Goal: Information Seeking & Learning: Learn about a topic

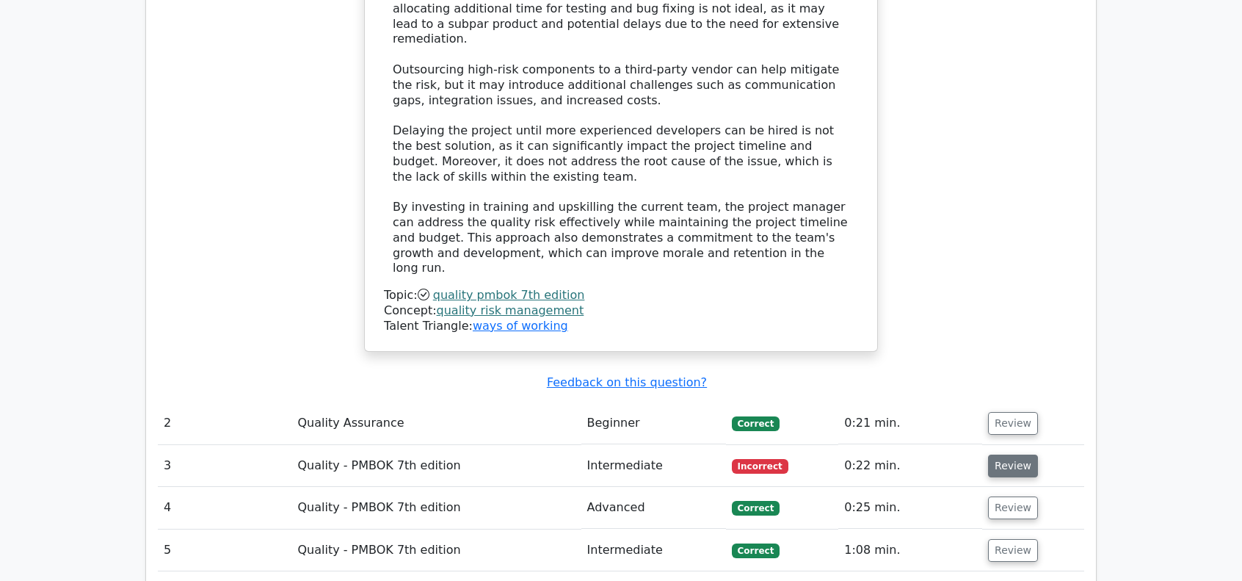
click at [990, 454] on button "Review" at bounding box center [1013, 465] width 50 height 23
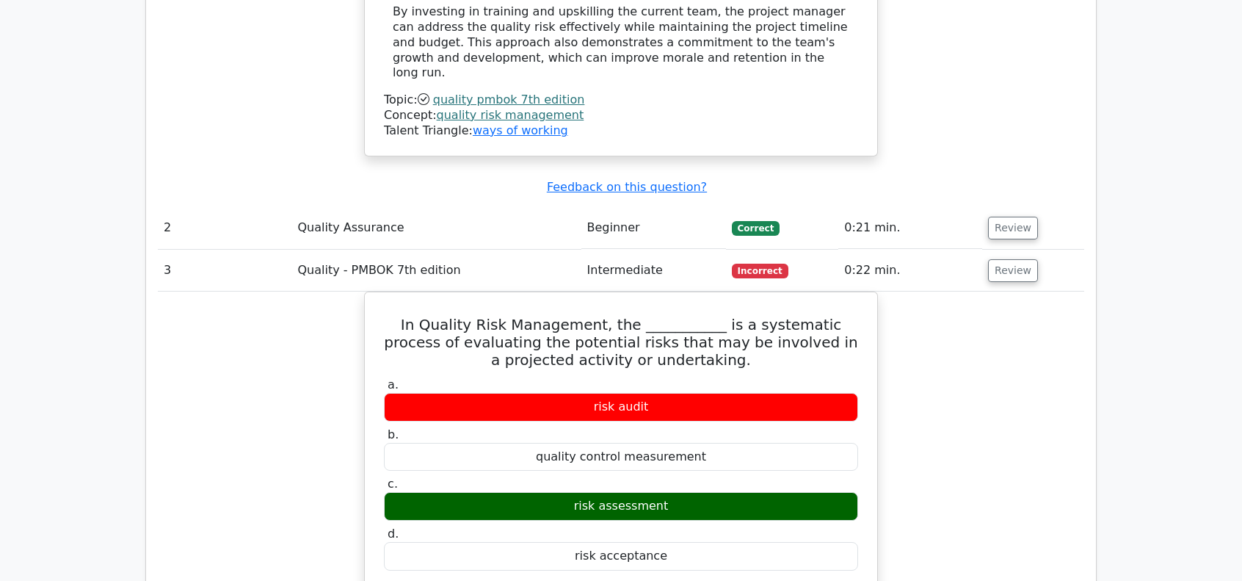
scroll to position [1982, 0]
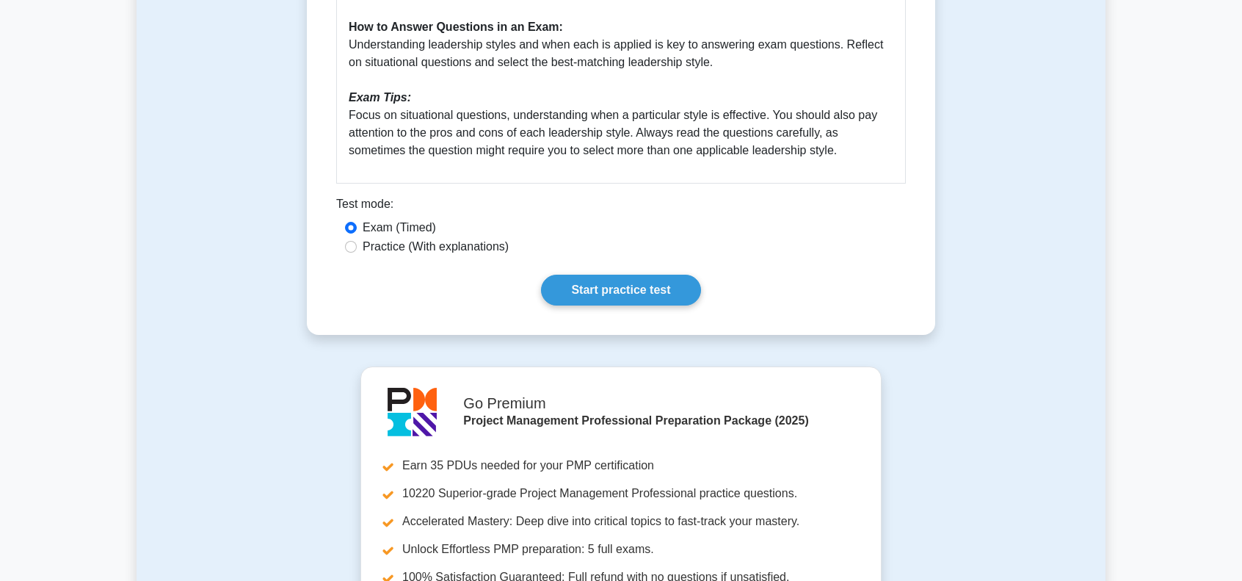
scroll to position [807, 0]
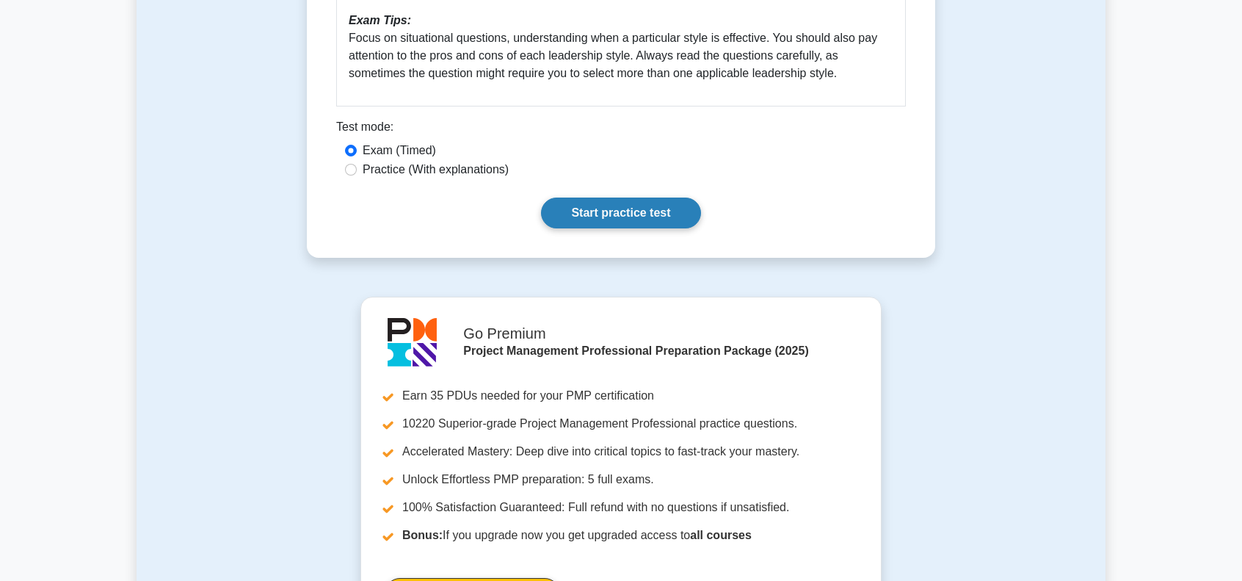
click at [614, 209] on link "Start practice test" at bounding box center [620, 212] width 159 height 31
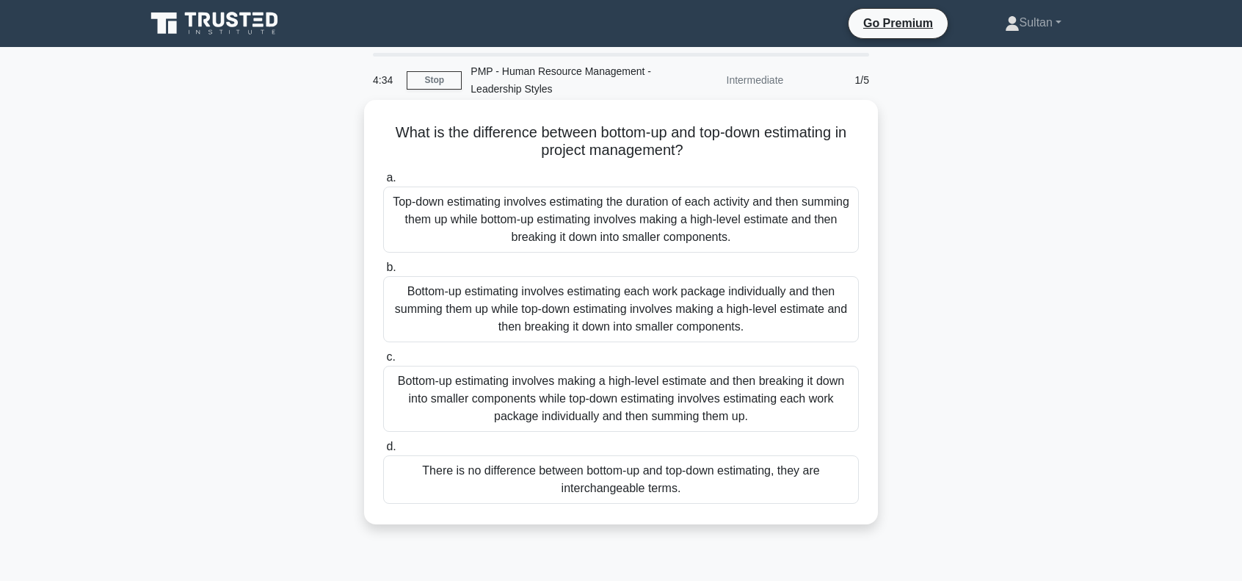
click at [518, 311] on div "Bottom-up estimating involves estimating each work package individually and the…" at bounding box center [621, 309] width 476 height 66
click at [383, 272] on input "b. Bottom-up estimating involves estimating each work package individually and …" at bounding box center [383, 268] width 0 height 10
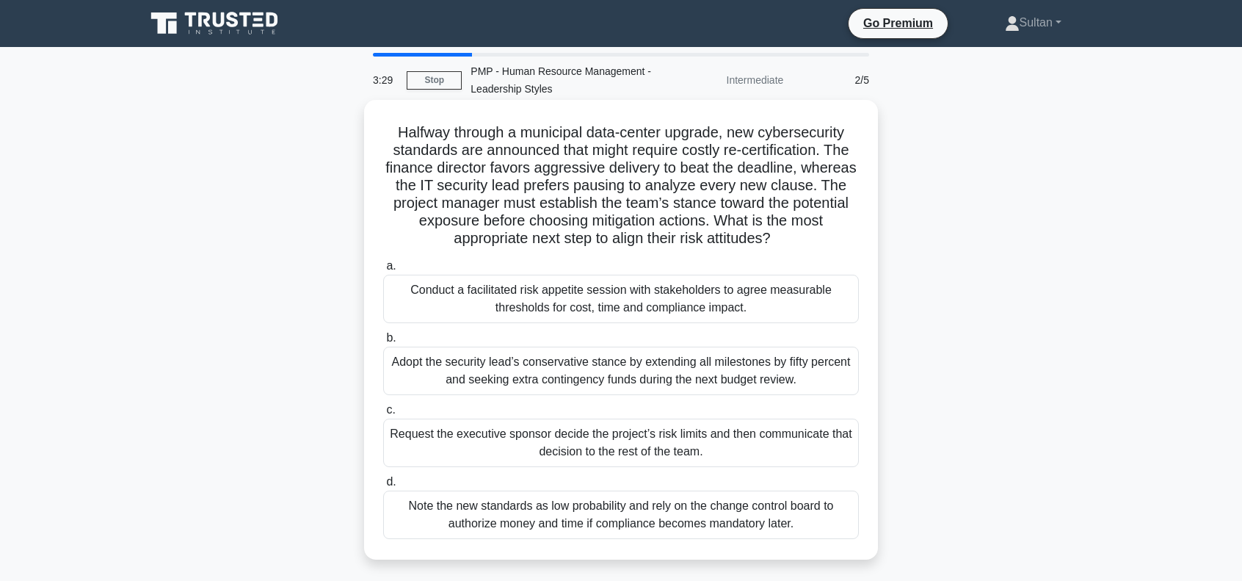
click at [592, 299] on div "Conduct a facilitated risk appetite session with stakeholders to agree measurab…" at bounding box center [621, 299] width 476 height 48
click at [383, 271] on input "a. Conduct a facilitated risk appetite session with stakeholders to agree measu…" at bounding box center [383, 266] width 0 height 10
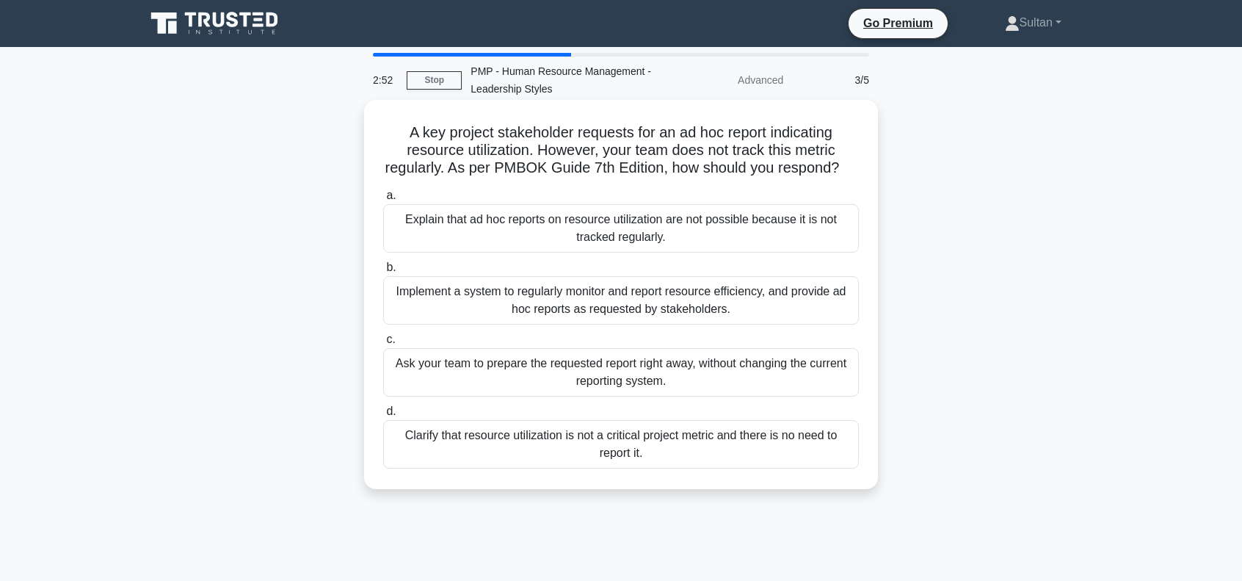
click at [468, 324] on div "Implement a system to regularly monitor and report resource efficiency, and pro…" at bounding box center [621, 300] width 476 height 48
click at [383, 272] on input "b. Implement a system to regularly monitor and report resource efficiency, and …" at bounding box center [383, 268] width 0 height 10
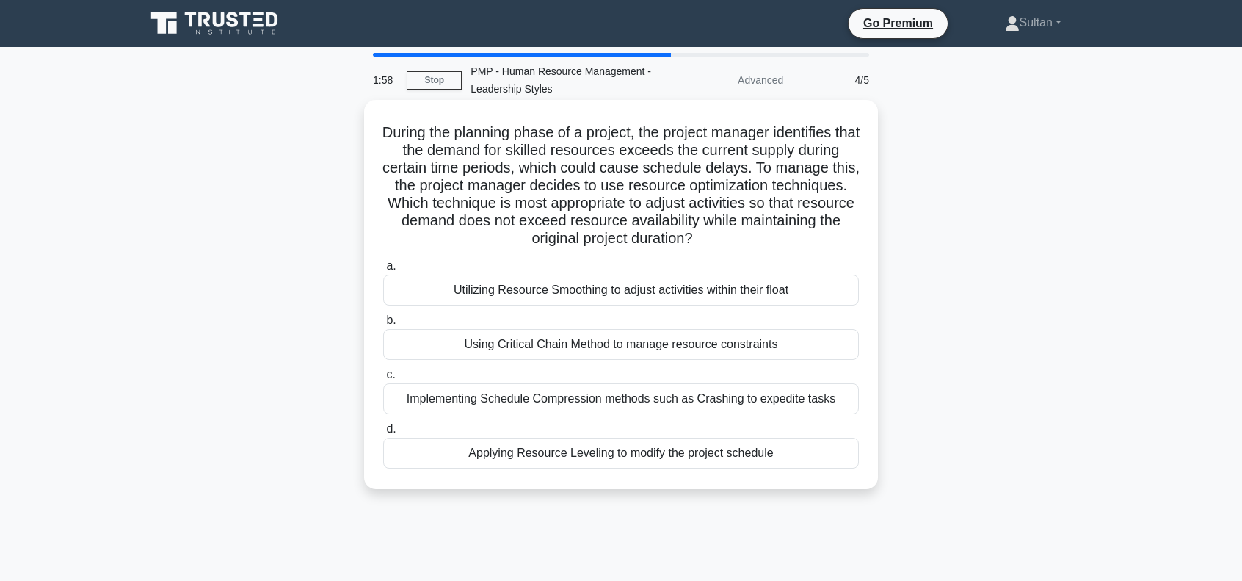
click at [584, 294] on div "Utilizing Resource Smoothing to adjust activities within their float" at bounding box center [621, 290] width 476 height 31
click at [383, 271] on input "a. Utilizing Resource Smoothing to adjust activities within their float" at bounding box center [383, 266] width 0 height 10
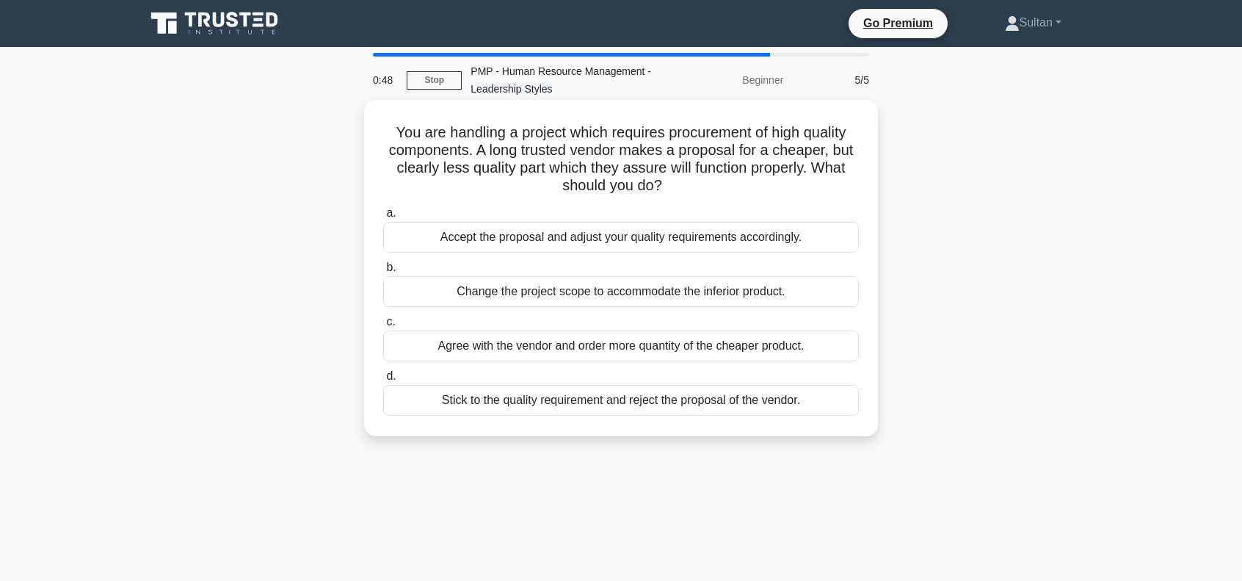
click at [504, 407] on div "Stick to the quality requirement and reject the proposal of the vendor." at bounding box center [621, 400] width 476 height 31
click at [383, 381] on input "d. Stick to the quality requirement and reject the proposal of the vendor." at bounding box center [383, 376] width 0 height 10
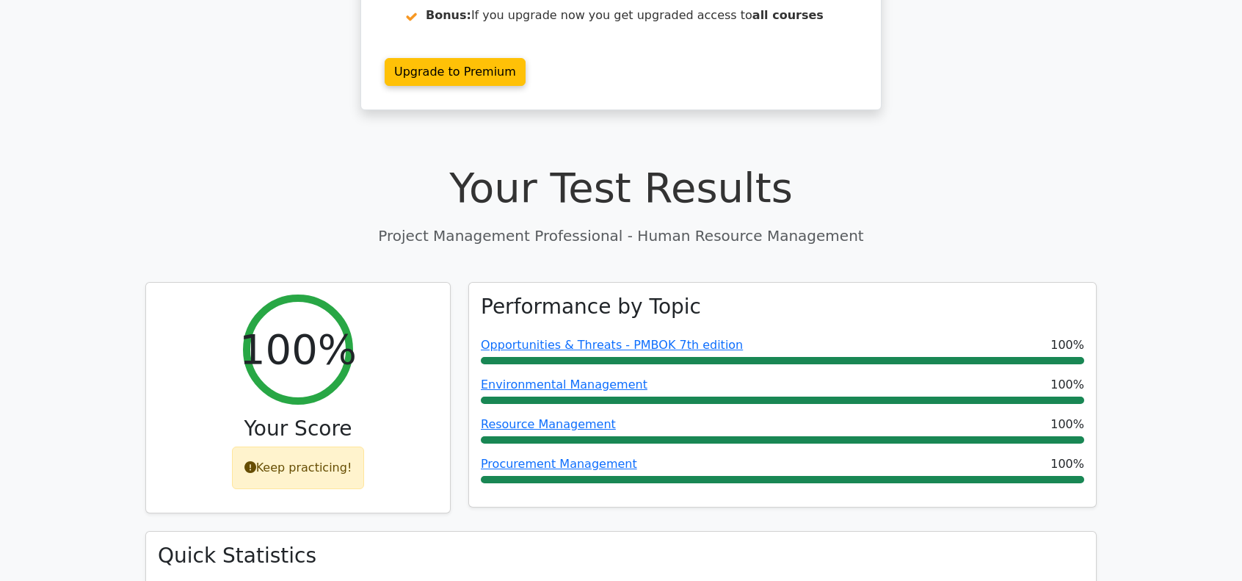
scroll to position [514, 0]
